Goal: Navigation & Orientation: Find specific page/section

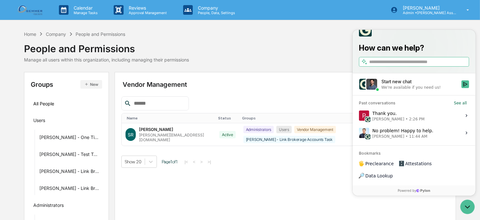
click at [35, 11] on img at bounding box center [30, 10] width 31 height 12
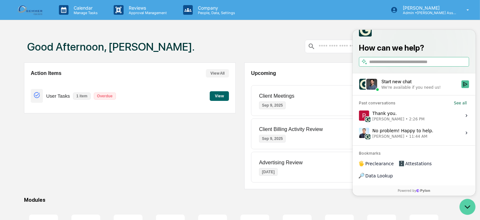
click at [467, 207] on icon "Open customer support" at bounding box center [467, 207] width 16 height 16
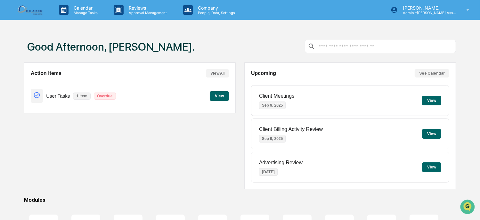
click at [31, 10] on img at bounding box center [30, 10] width 31 height 12
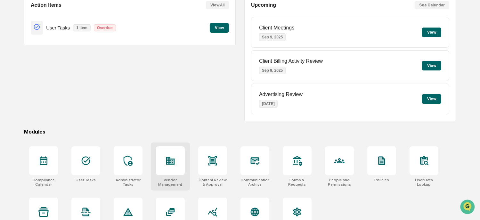
scroll to position [90, 0]
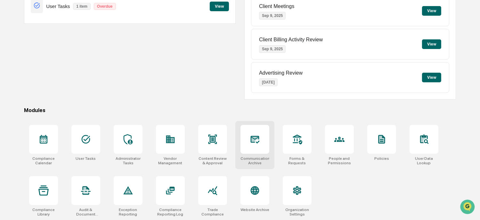
click at [254, 140] on icon at bounding box center [254, 139] width 7 height 5
